Goal: Check status

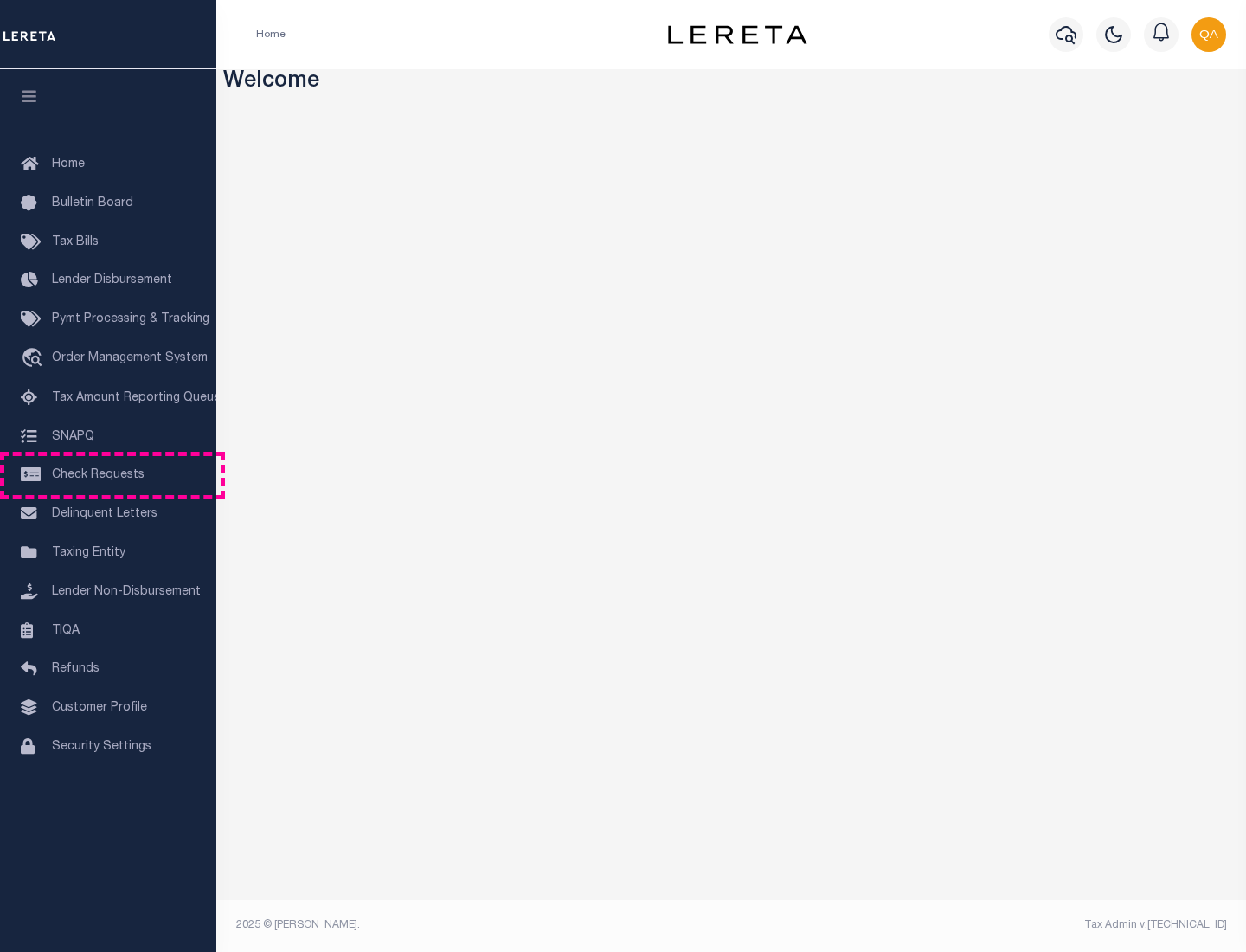
click at [108, 475] on span "Check Requests" at bounding box center [99, 474] width 93 height 12
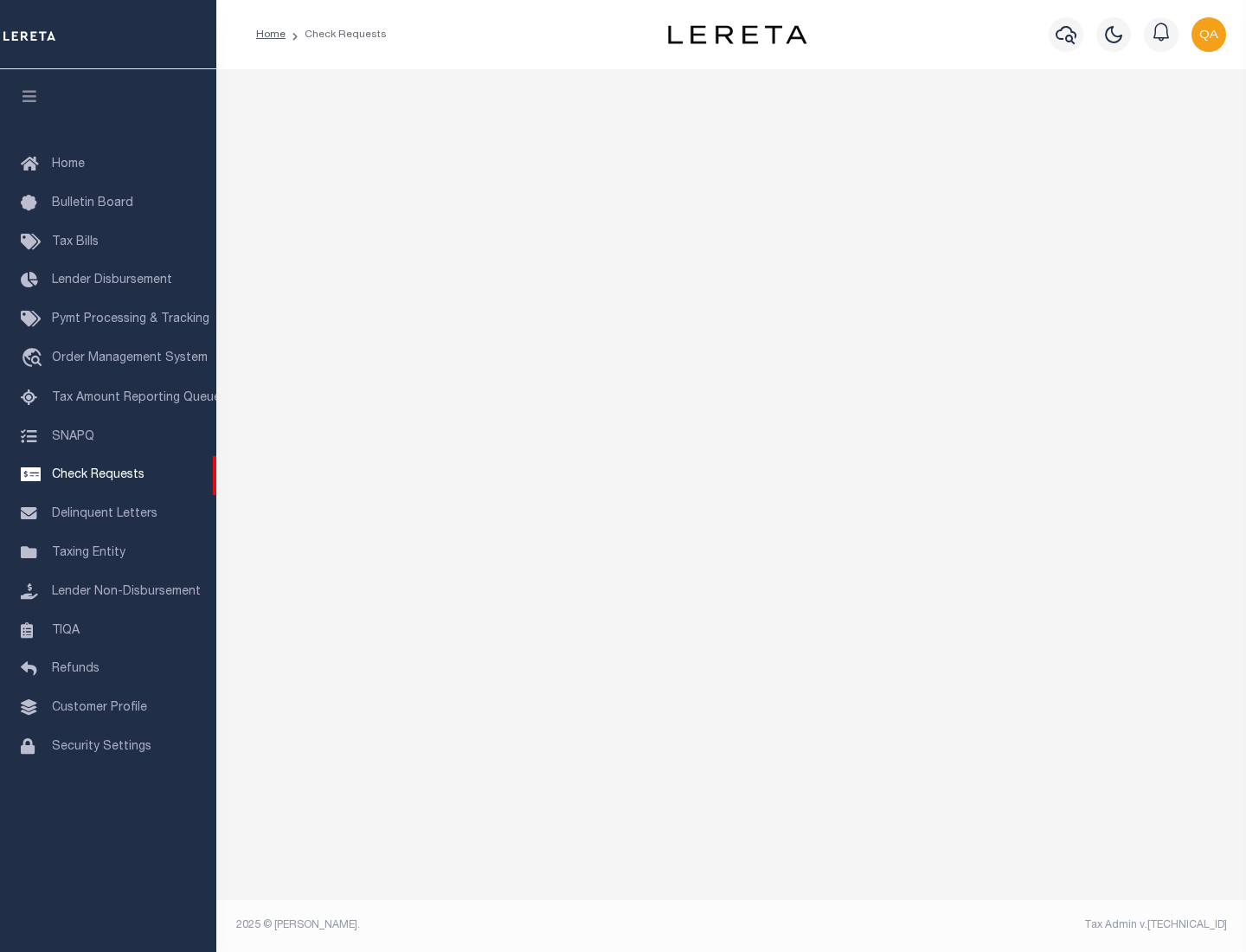
select select "50"
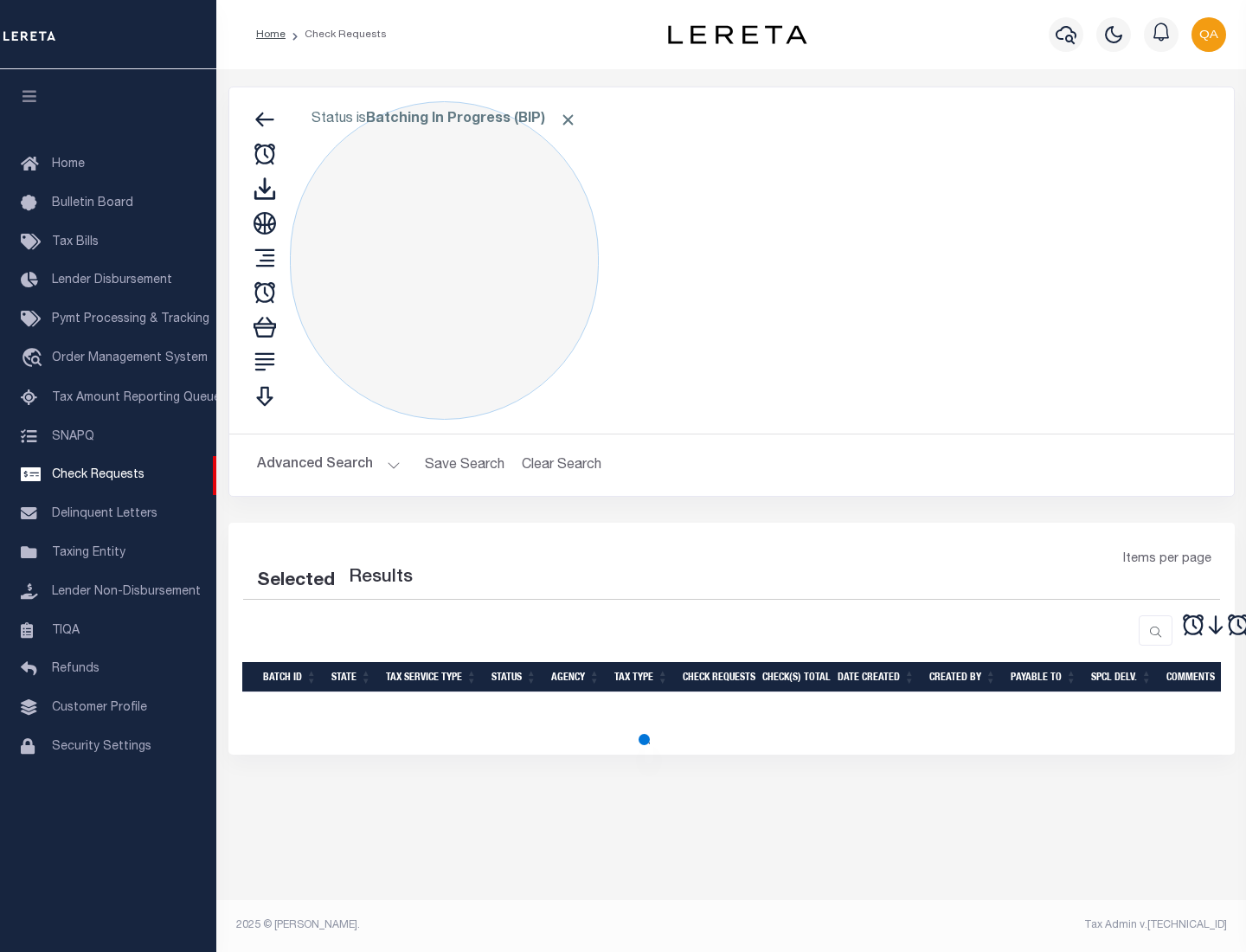
select select "50"
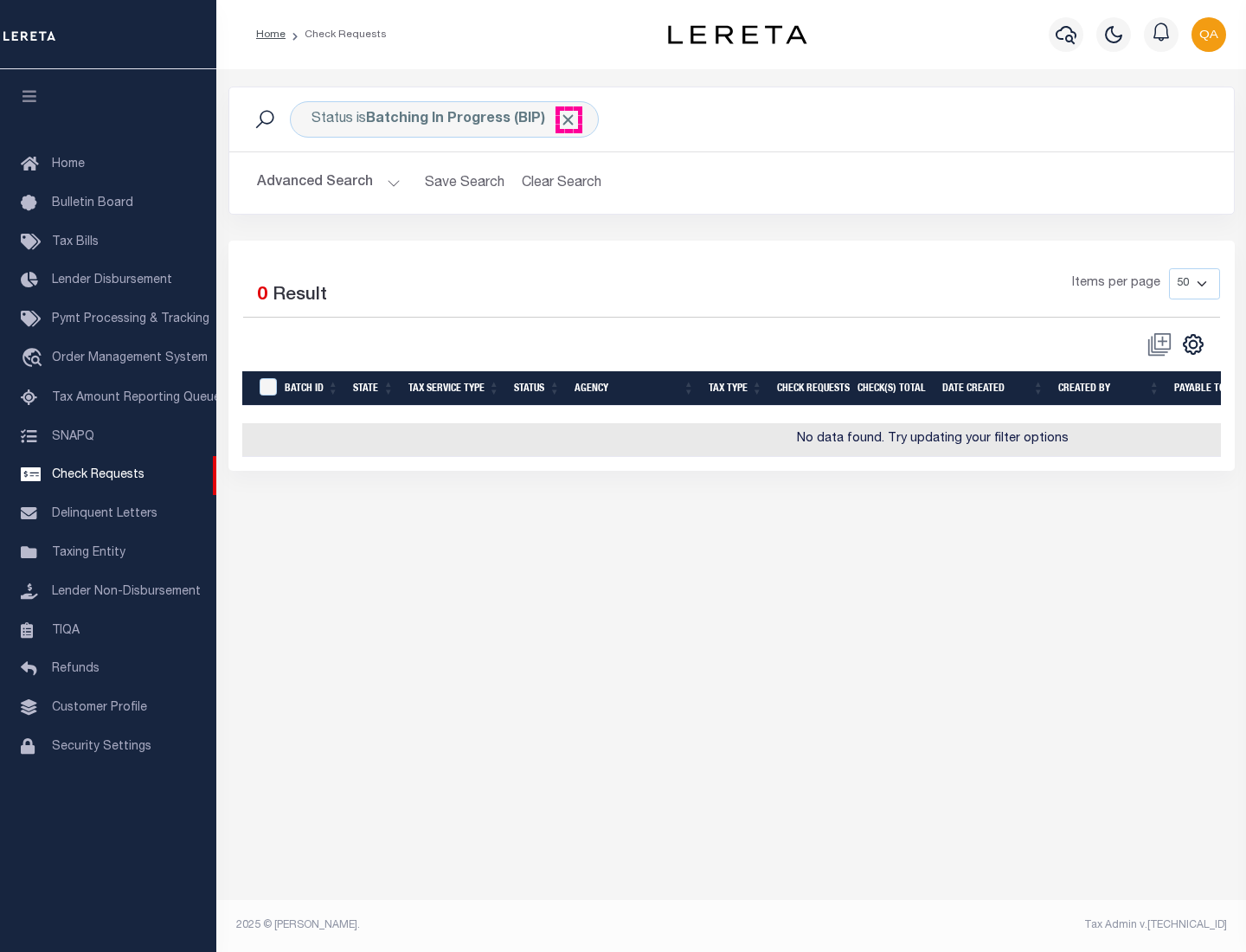
click at [568, 119] on span "Click to Remove" at bounding box center [568, 120] width 19 height 19
